Goal: Navigation & Orientation: Understand site structure

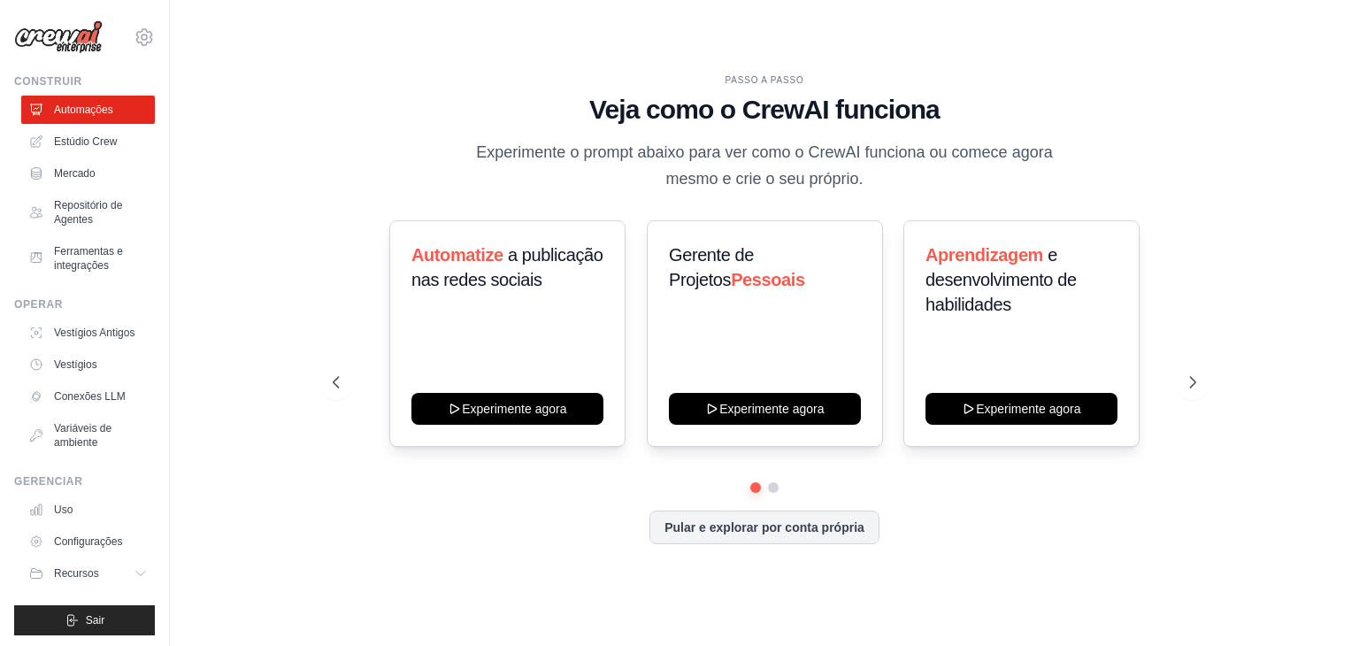
click at [414, 79] on div "PASSO A PASSO" at bounding box center [764, 79] width 863 height 13
click at [81, 254] on font "Ferramentas e integrações" at bounding box center [90, 258] width 69 height 27
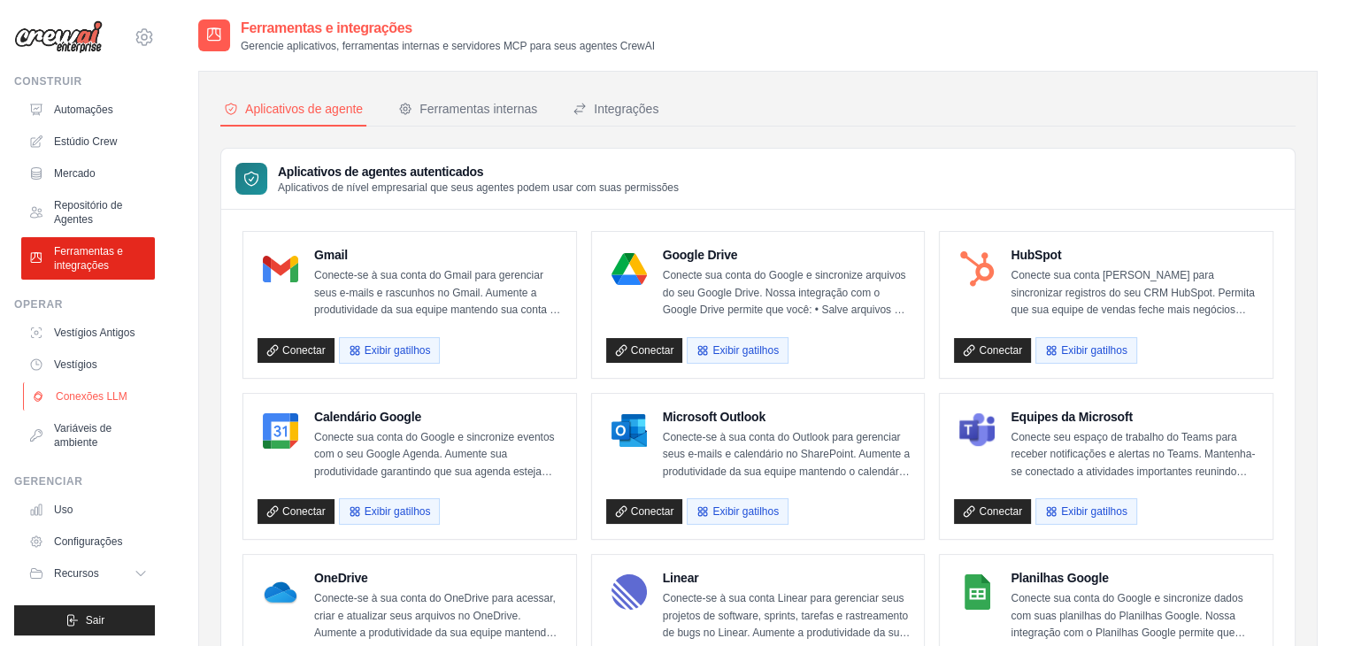
click at [106, 403] on font "Conexões LLM" at bounding box center [92, 396] width 72 height 12
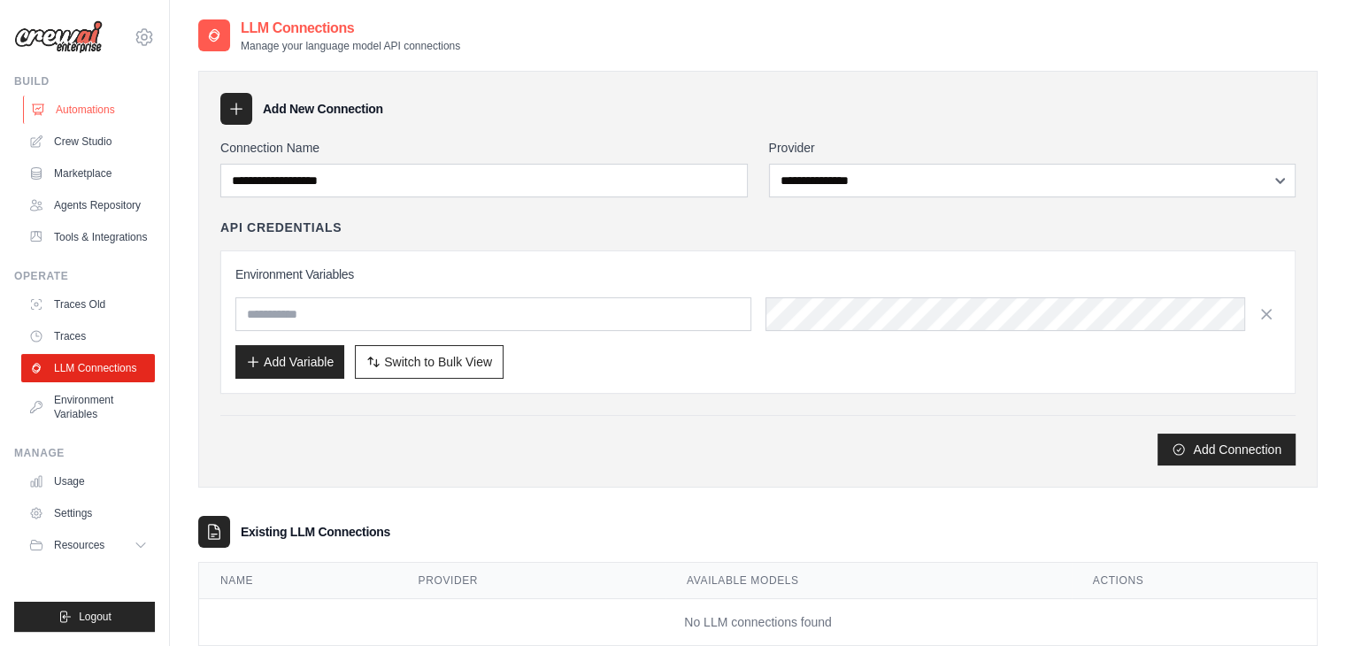
click at [97, 106] on link "Automations" at bounding box center [90, 110] width 134 height 28
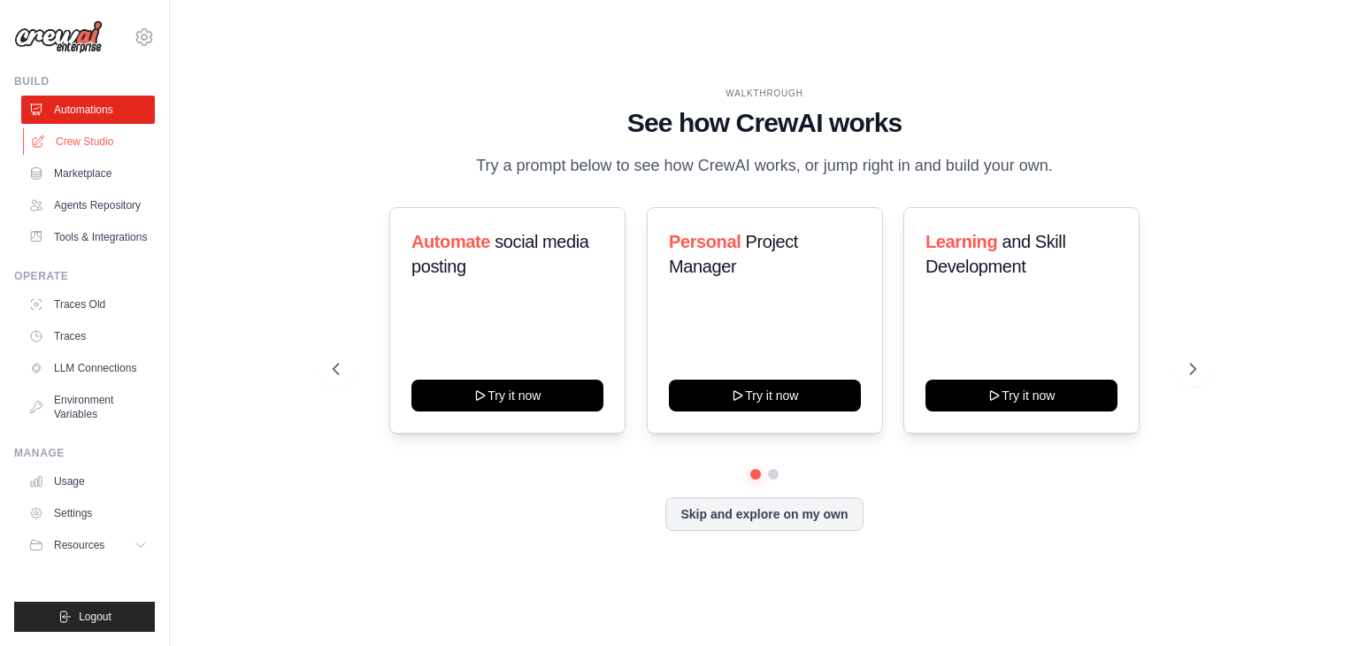
click at [100, 142] on link "Crew Studio" at bounding box center [90, 141] width 134 height 28
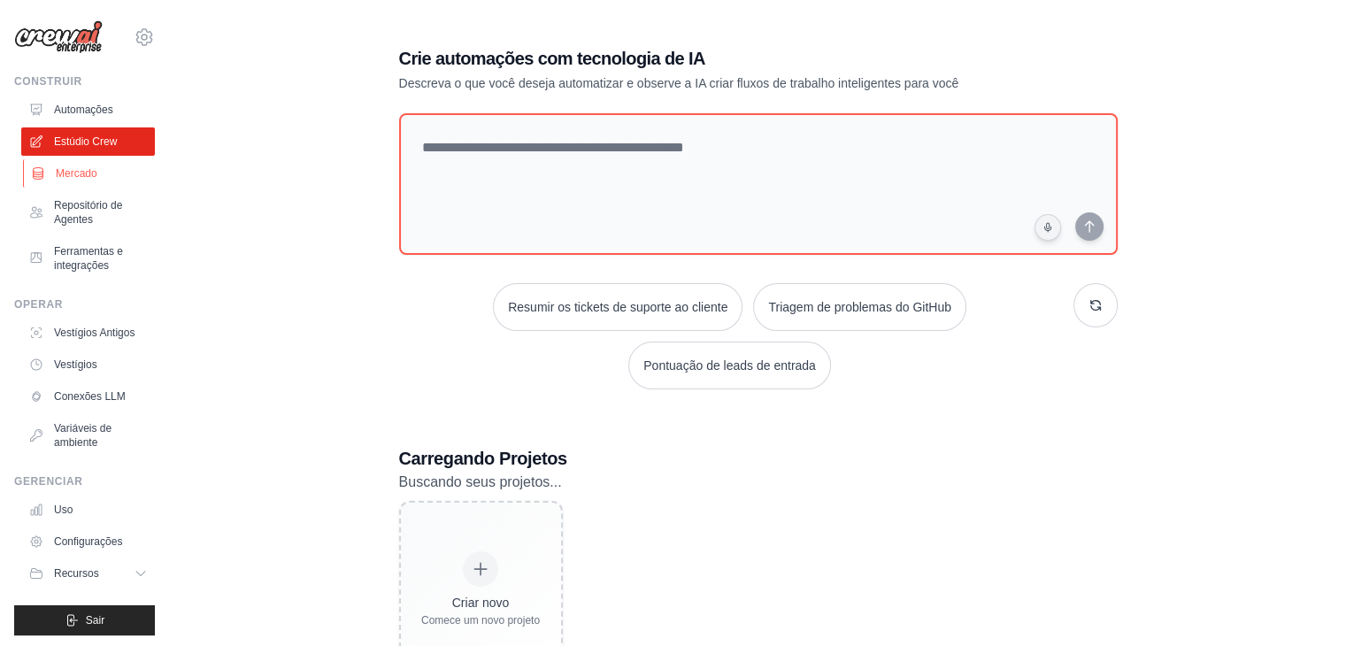
click at [96, 185] on link "Mercado" at bounding box center [90, 173] width 134 height 28
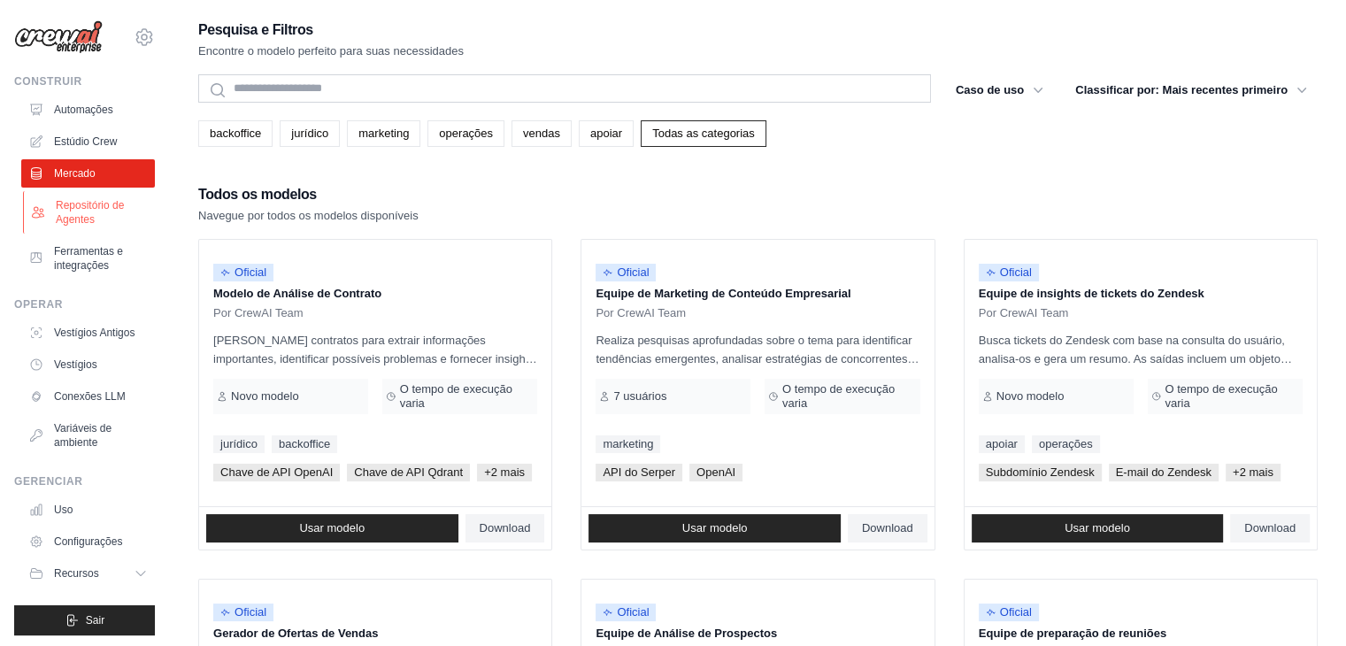
scroll to position [18, 0]
